Goal: Task Accomplishment & Management: Complete application form

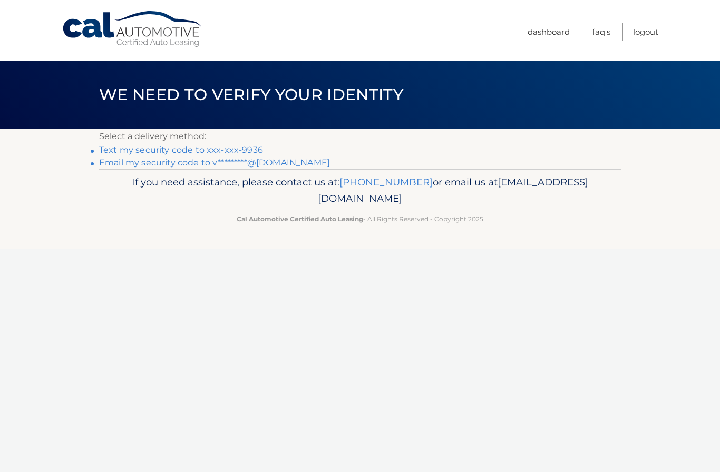
click at [249, 152] on link "Text my security code to xxx-xxx-9936" at bounding box center [181, 150] width 164 height 10
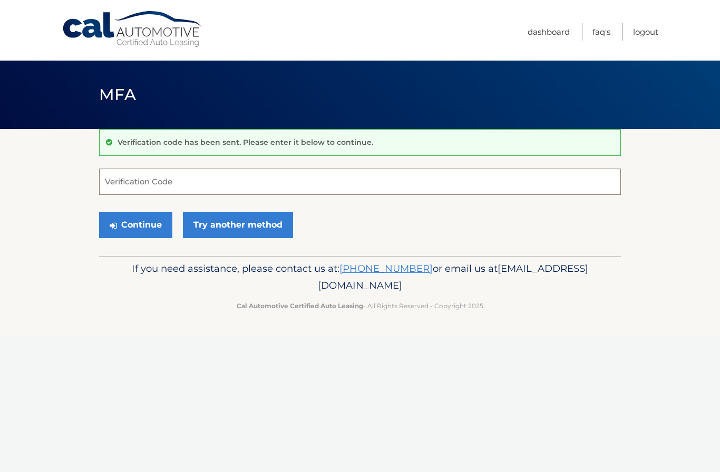
click at [241, 181] on input "Verification Code" at bounding box center [360, 182] width 522 height 26
click at [559, 184] on input "Verification Code" at bounding box center [360, 182] width 522 height 26
click at [561, 177] on input "Verification Code" at bounding box center [360, 182] width 522 height 26
click at [557, 184] on input "Verification Code" at bounding box center [360, 182] width 522 height 26
click at [548, 185] on input "Verification Code" at bounding box center [360, 182] width 522 height 26
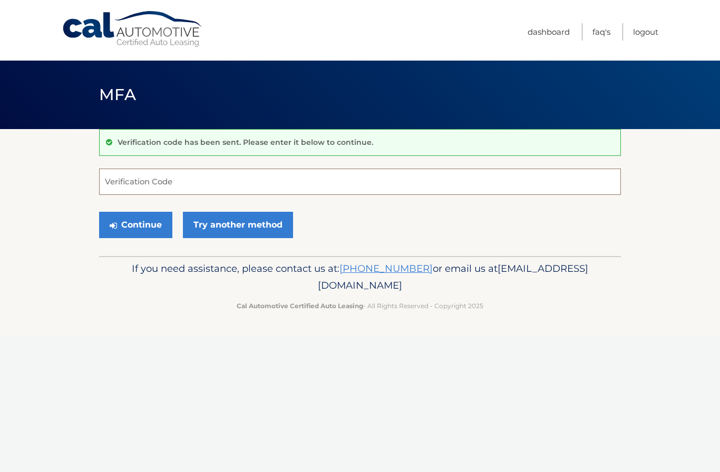
click at [529, 184] on input "Verification Code" at bounding box center [360, 182] width 522 height 26
click at [529, 183] on input "Verification Code" at bounding box center [360, 182] width 522 height 26
click at [542, 174] on input "Verification Code" at bounding box center [360, 182] width 522 height 26
click at [212, 180] on input "Verification Code" at bounding box center [360, 182] width 522 height 26
click at [208, 182] on input "Verification Code" at bounding box center [360, 182] width 522 height 26
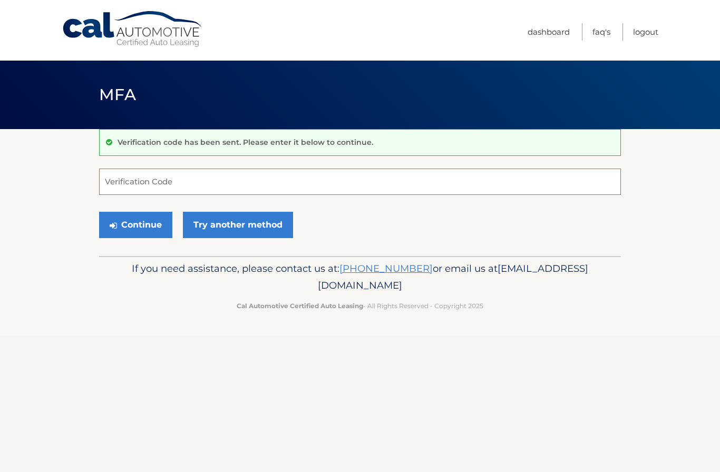
click at [207, 181] on input "Verification Code" at bounding box center [360, 182] width 522 height 26
click at [206, 183] on input "Verification Code" at bounding box center [360, 182] width 522 height 26
click at [209, 178] on input "Verification Code" at bounding box center [360, 182] width 522 height 26
click at [151, 230] on button "Continue" at bounding box center [135, 225] width 73 height 26
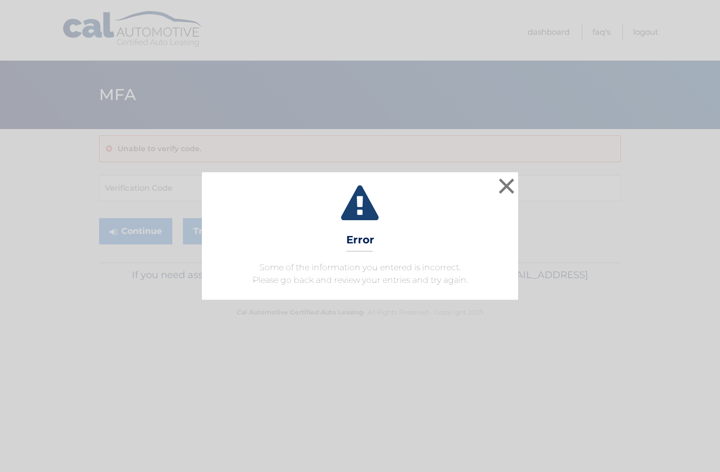
click at [496, 187] on button "×" at bounding box center [506, 186] width 21 height 21
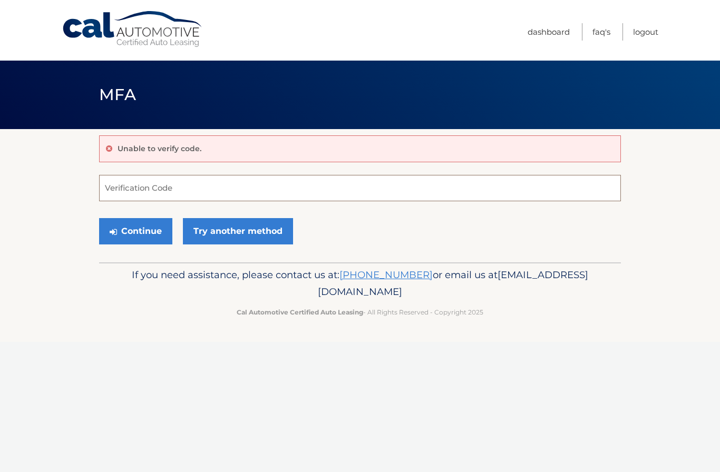
click at [479, 180] on input "Verification Code" at bounding box center [360, 188] width 522 height 26
click at [440, 184] on input "Verification Code" at bounding box center [360, 188] width 522 height 26
type input "171524"
click at [128, 235] on button "Continue" at bounding box center [135, 231] width 73 height 26
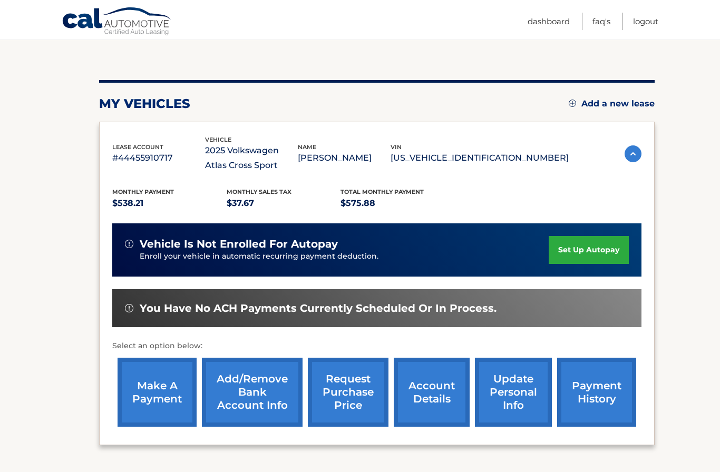
scroll to position [96, 0]
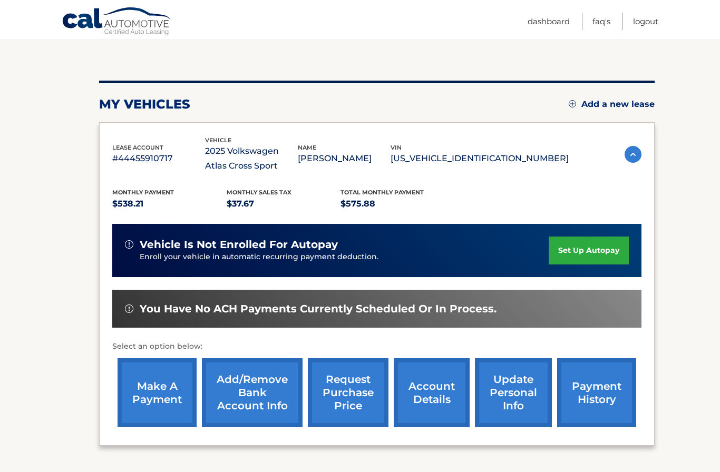
click at [154, 382] on link "make a payment" at bounding box center [157, 392] width 79 height 69
